Goal: Register for event/course

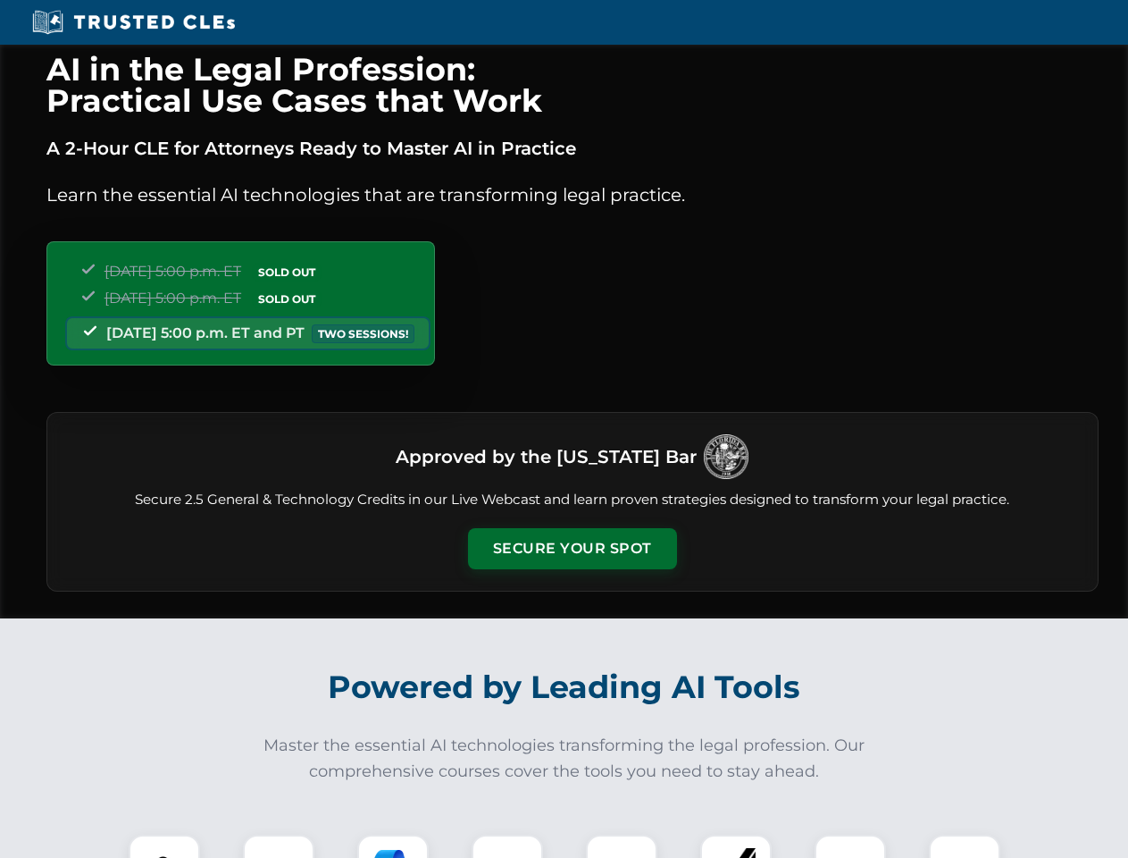
click at [572, 549] on button "Secure Your Spot" at bounding box center [572, 548] width 209 height 41
click at [164, 846] on img at bounding box center [164, 870] width 52 height 52
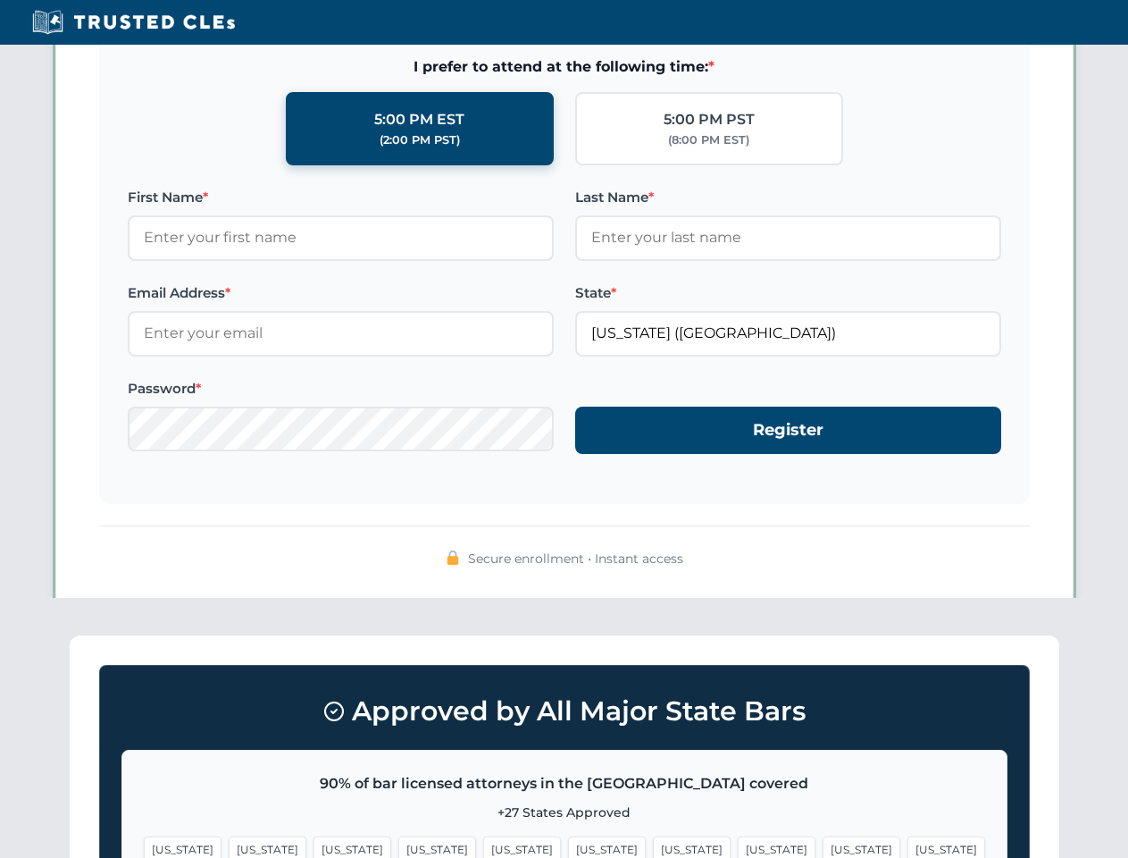
click at [653, 846] on span "[US_STATE]" at bounding box center [692, 849] width 78 height 26
click at [823, 846] on span "[US_STATE]" at bounding box center [862, 849] width 78 height 26
